Goal: Information Seeking & Learning: Learn about a topic

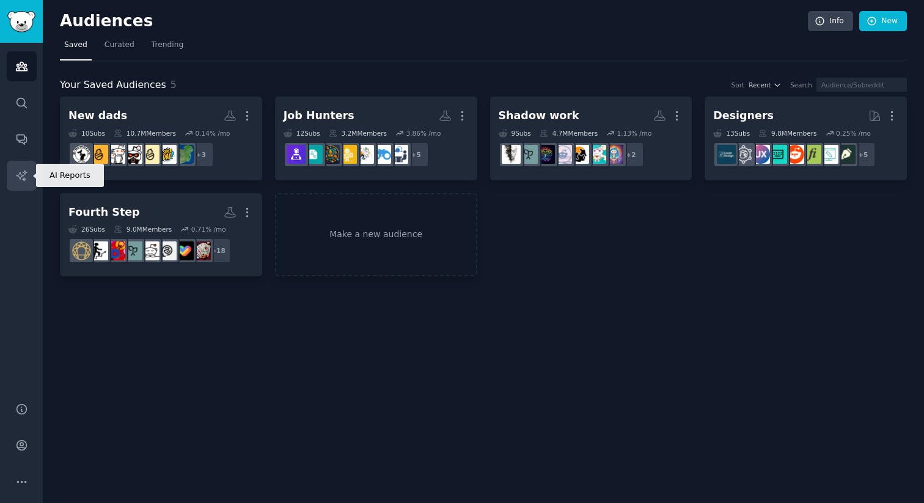
click at [13, 172] on link "AI Reports" at bounding box center [22, 176] width 30 height 30
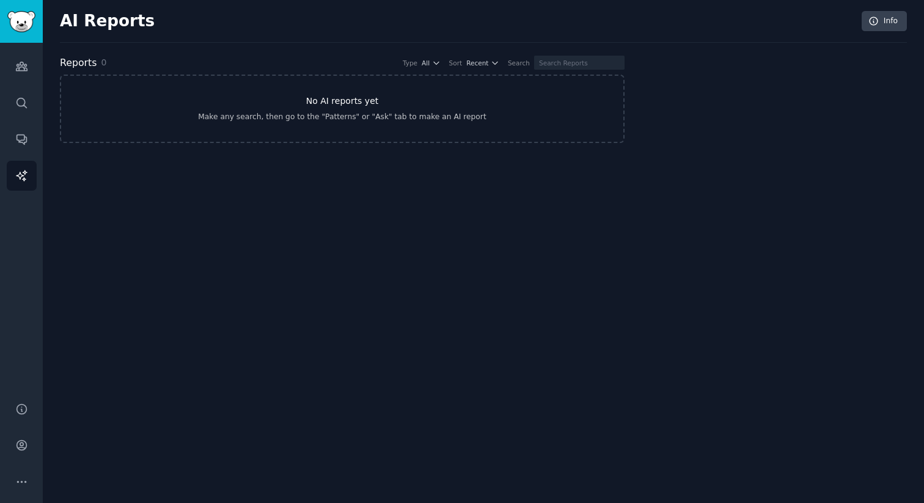
click at [254, 111] on link "No AI reports yet Make any search, then go to the "Patterns" or "Ask" tab to ma…" at bounding box center [342, 109] width 564 height 68
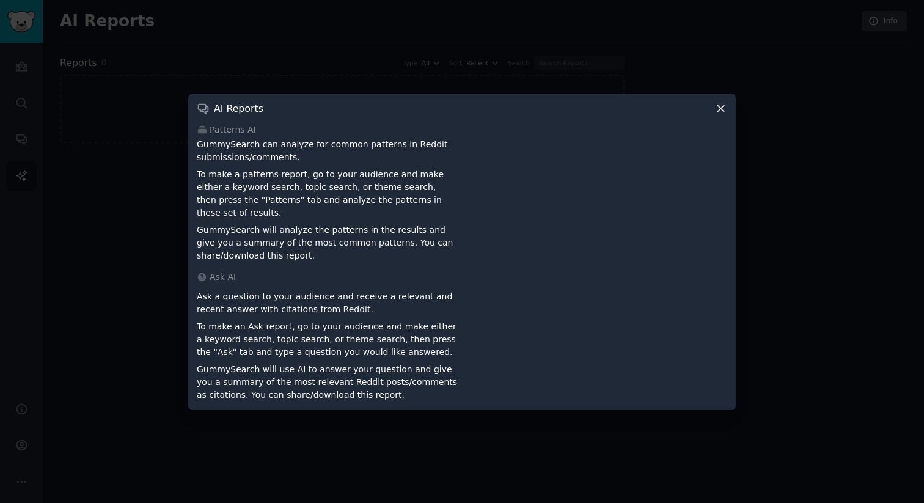
click at [726, 114] on icon at bounding box center [720, 108] width 13 height 13
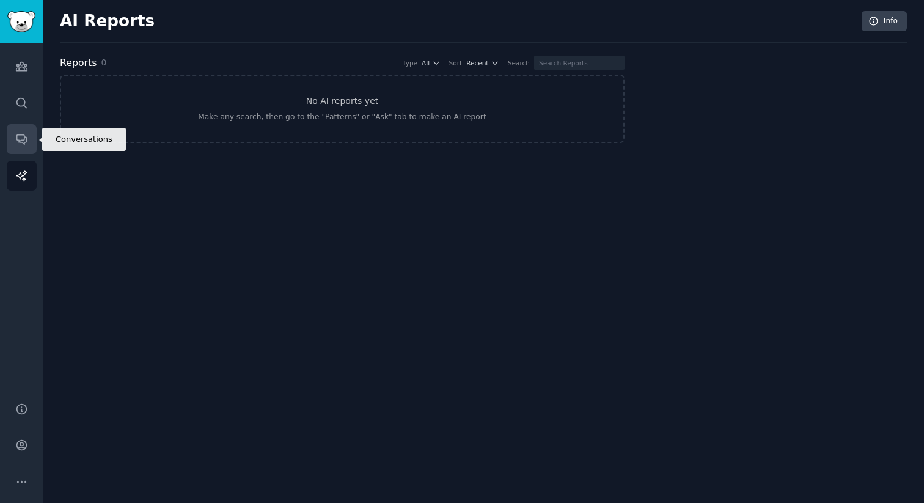
click at [15, 132] on link "Conversations" at bounding box center [22, 139] width 30 height 30
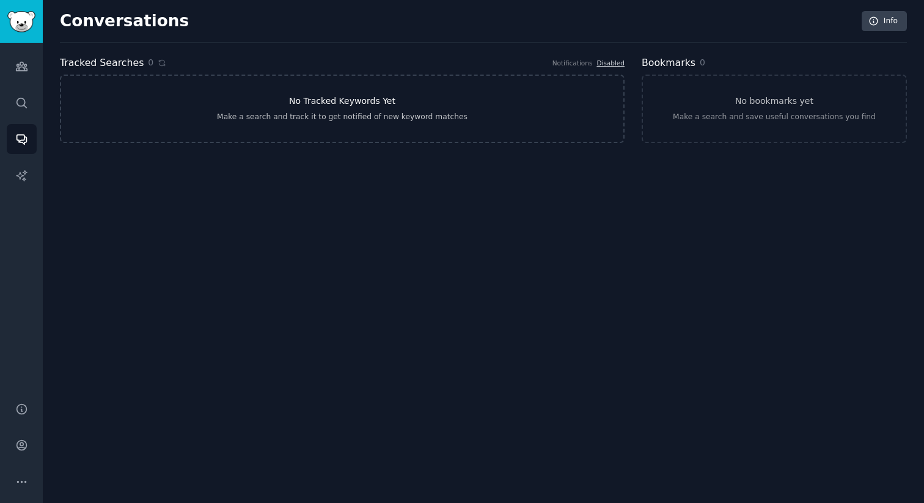
click at [302, 93] on link "No Tracked Keywords Yet Make a search and track it to get notified of new keywo…" at bounding box center [342, 109] width 564 height 68
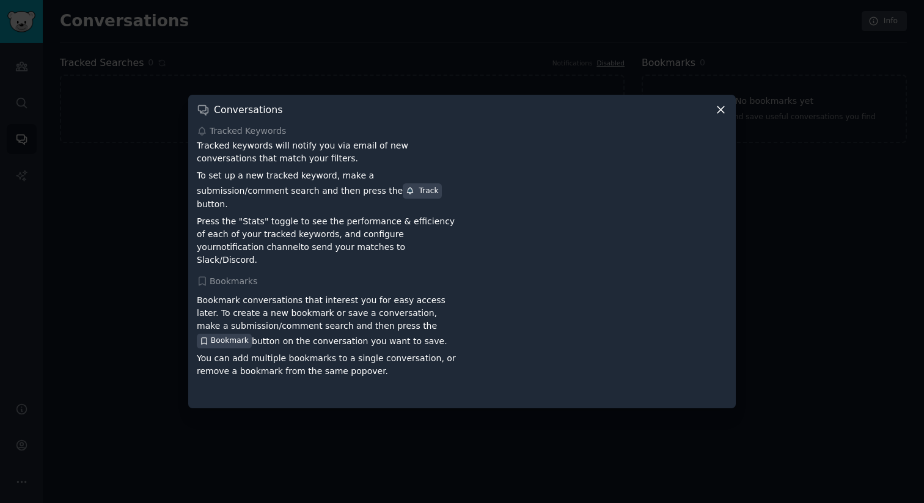
click at [720, 113] on icon at bounding box center [720, 109] width 7 height 7
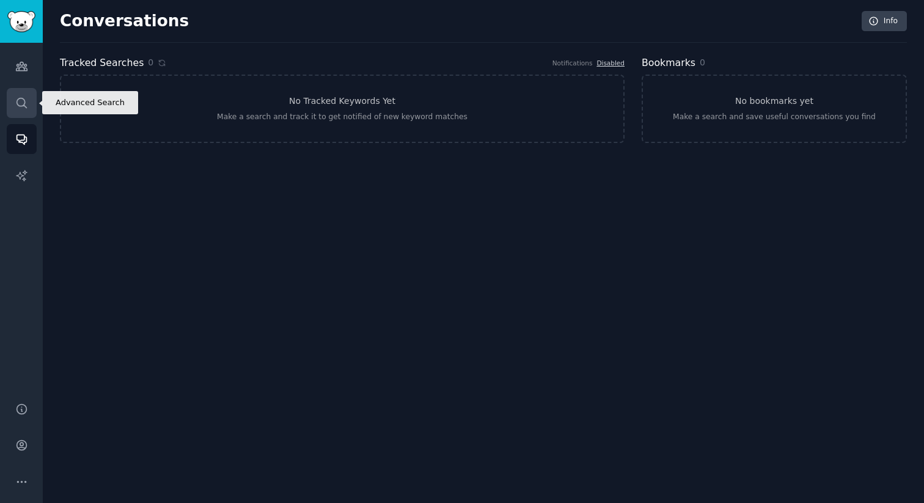
click at [29, 100] on link "Search" at bounding box center [22, 103] width 30 height 30
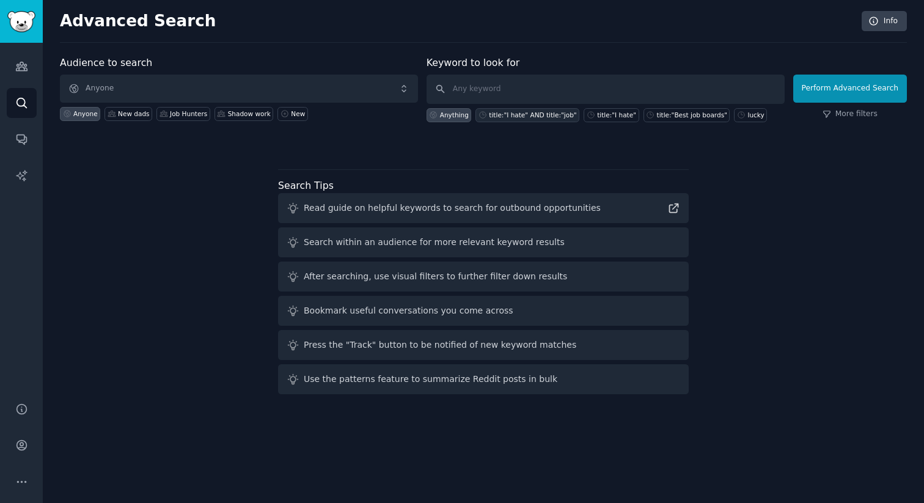
click at [530, 117] on div "title:"I hate" AND title:"job"" at bounding box center [532, 115] width 87 height 9
click at [494, 86] on input "title:"I hate" AND title:"job"" at bounding box center [605, 89] width 358 height 29
drag, startPoint x: 546, startPoint y: 92, endPoint x: 537, endPoint y: 93, distance: 9.2
click at [537, 93] on input "title:"I hate" AND title:"job"" at bounding box center [605, 89] width 358 height 29
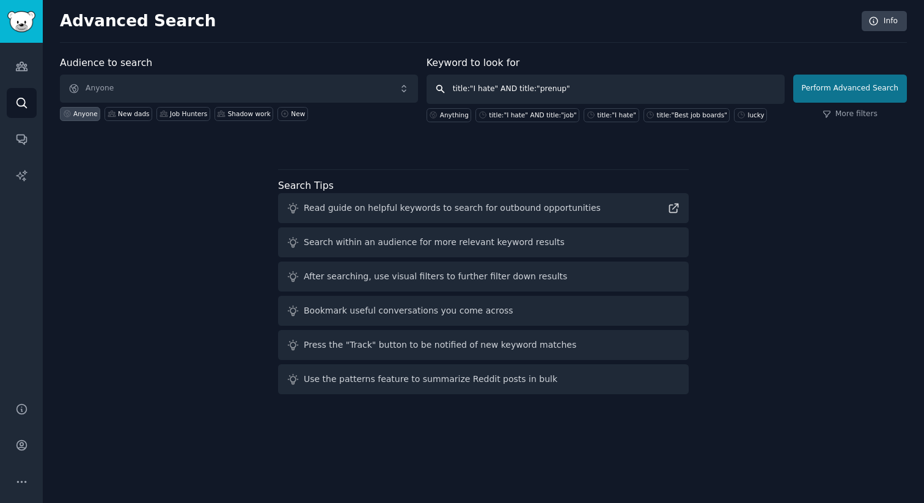
type input "title:"I hate" AND title:"prenup""
click at [859, 84] on button "Perform Advanced Search" at bounding box center [850, 89] width 114 height 28
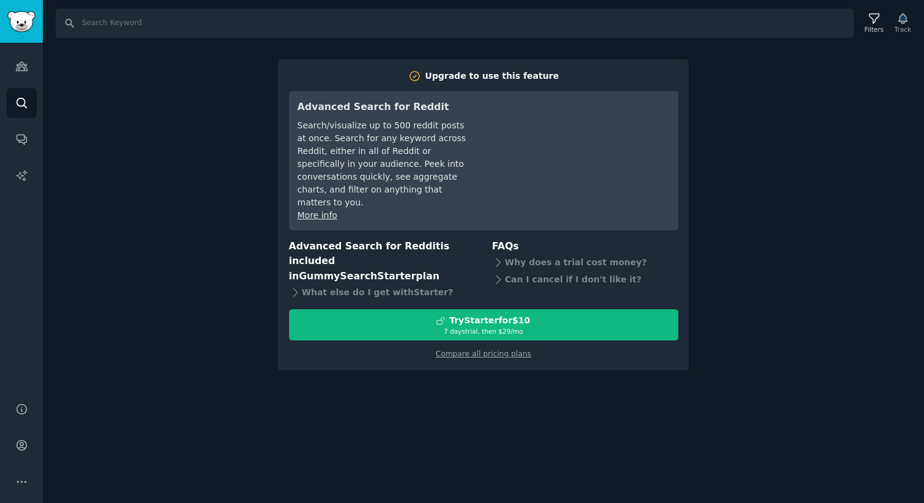
click at [701, 167] on div "Search Filters Track Upgrade to use this feature Advanced Search for Reddit Sea…" at bounding box center [483, 251] width 881 height 503
click at [64, 164] on div "Search Filters Track Upgrade to use this feature Advanced Search for Reddit Sea…" at bounding box center [483, 251] width 881 height 503
click at [15, 67] on icon "Sidebar" at bounding box center [21, 66] width 13 height 13
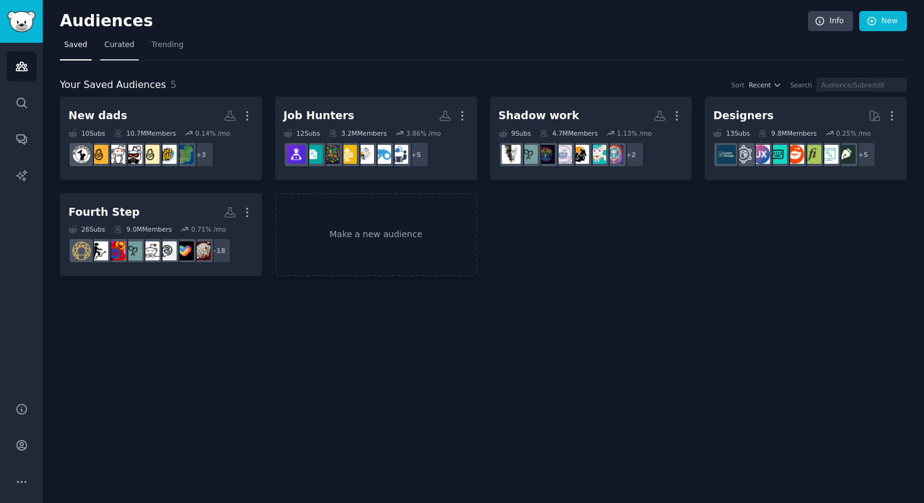
click at [115, 40] on span "Curated" at bounding box center [119, 45] width 30 height 11
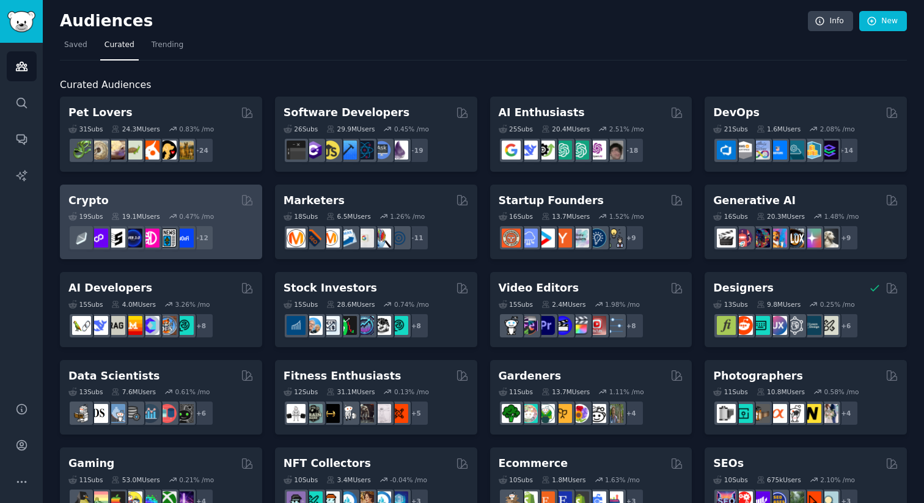
scroll to position [475, 0]
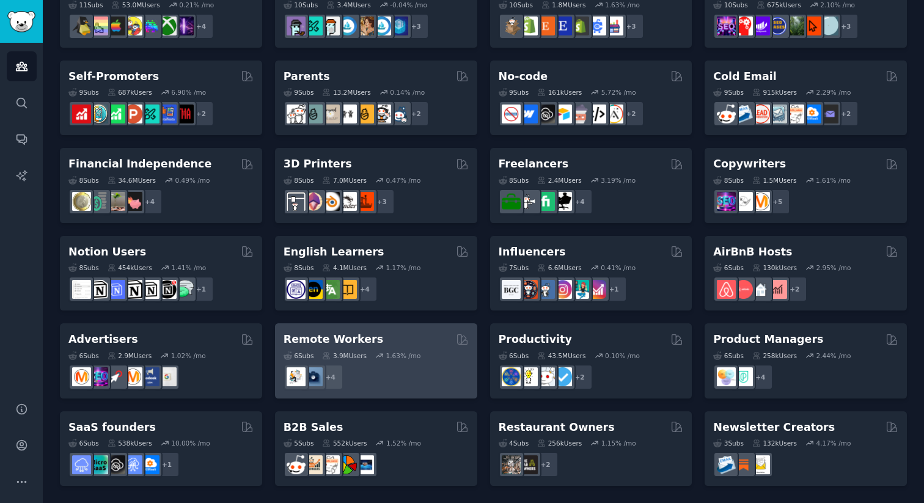
click at [348, 342] on h2 "Remote Workers" at bounding box center [333, 339] width 100 height 15
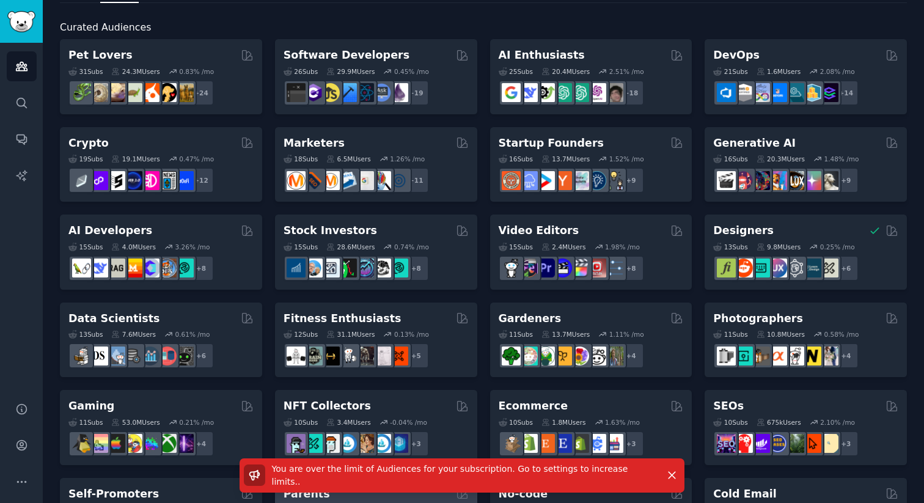
scroll to position [0, 0]
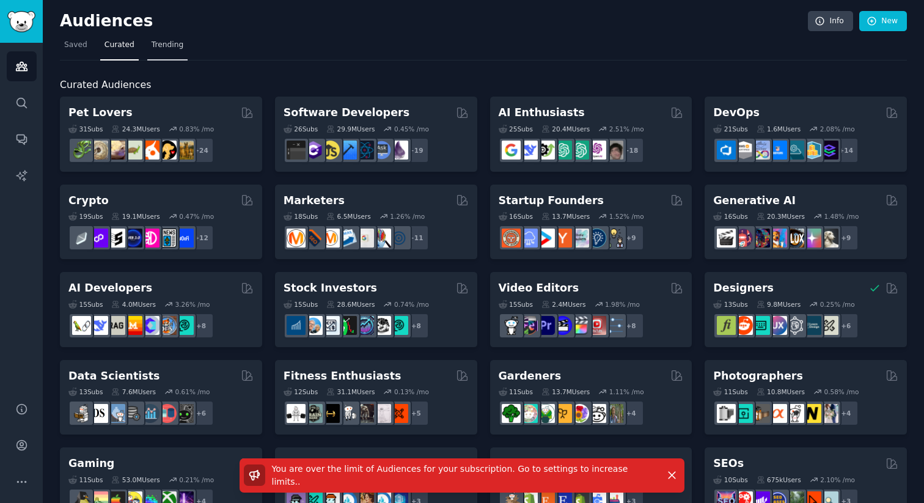
click at [164, 48] on span "Trending" at bounding box center [168, 45] width 32 height 11
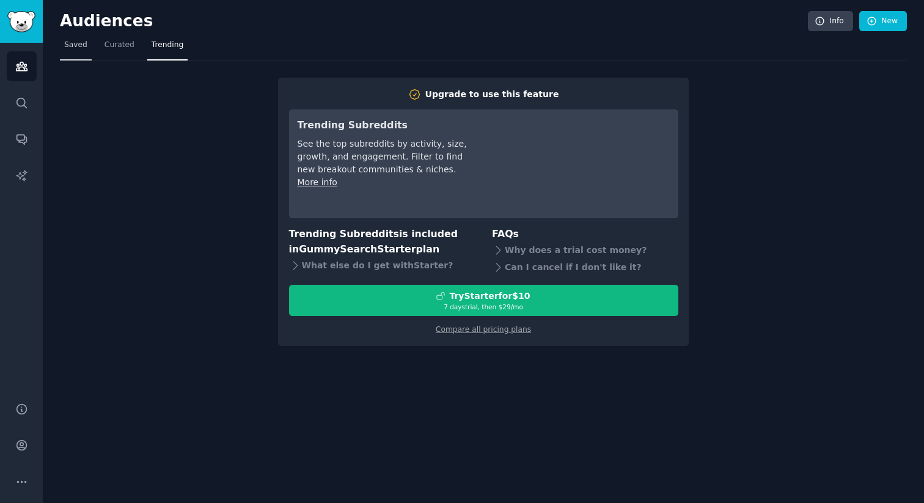
click at [73, 48] on span "Saved" at bounding box center [75, 45] width 23 height 11
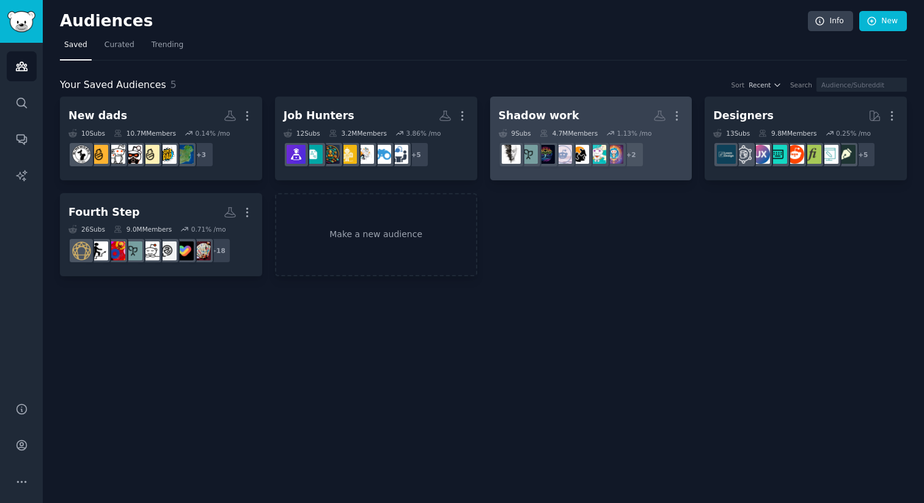
click at [557, 111] on div "Shadow work" at bounding box center [538, 115] width 81 height 15
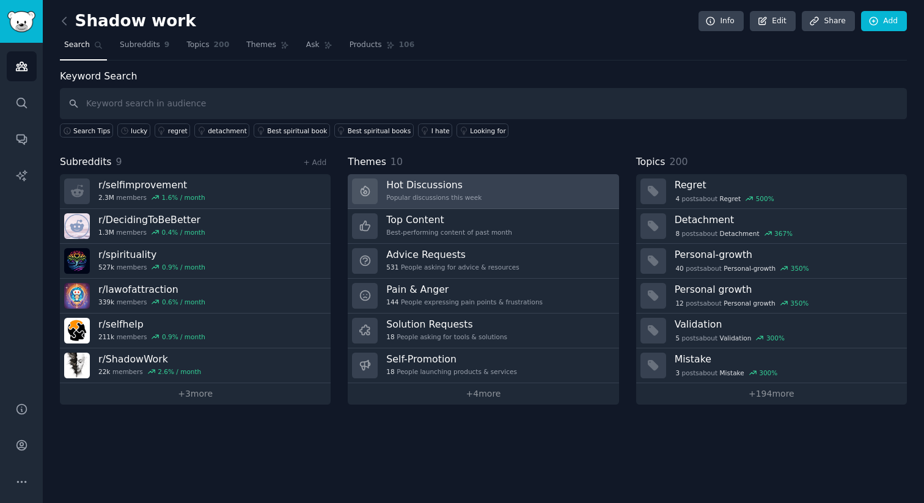
click at [416, 189] on h3 "Hot Discussions" at bounding box center [433, 184] width 95 height 13
